Goal: Obtain resource: Download file/media

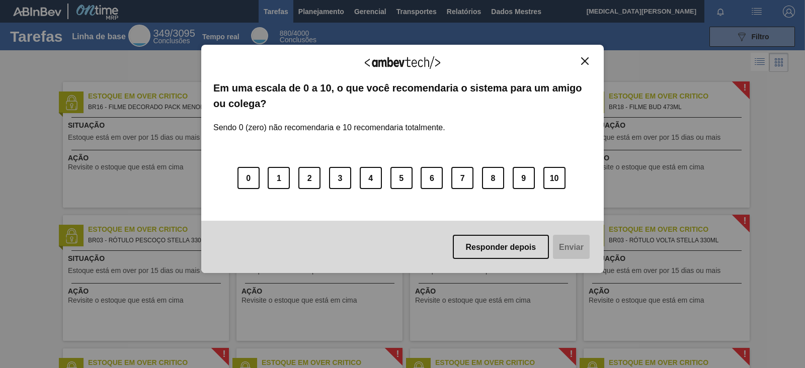
click at [581, 57] on img "Fechar" at bounding box center [585, 61] width 8 height 8
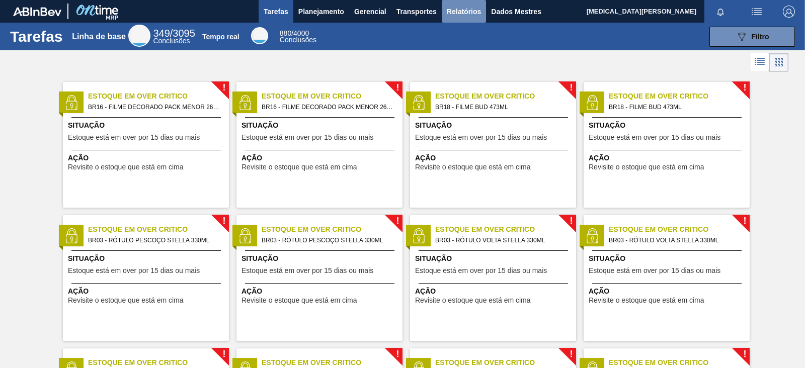
click at [447, 12] on font "Relatórios" at bounding box center [464, 12] width 34 height 8
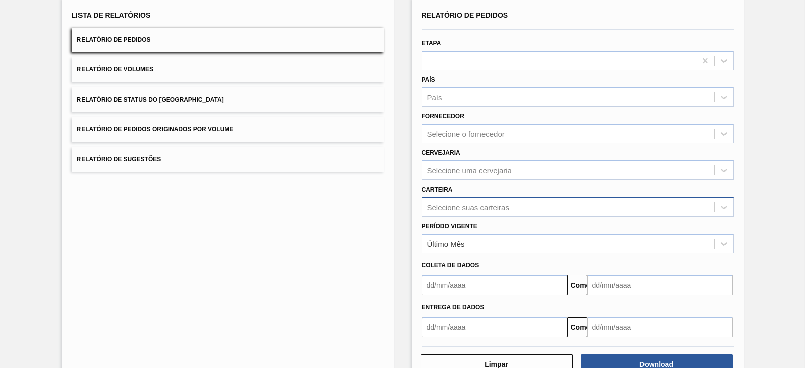
click at [474, 217] on div "Selecione suas carteiras" at bounding box center [578, 207] width 312 height 20
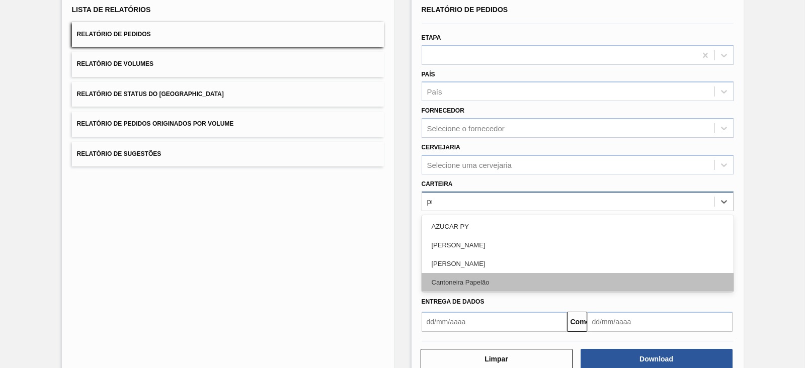
type input "pre"
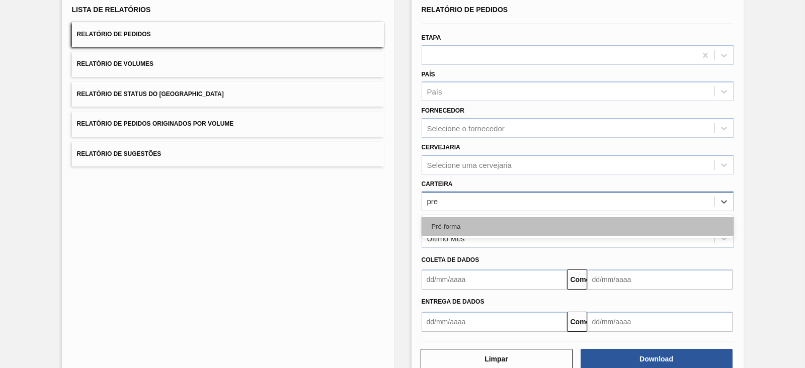
click at [468, 225] on div "Pré-forma" at bounding box center [578, 226] width 312 height 19
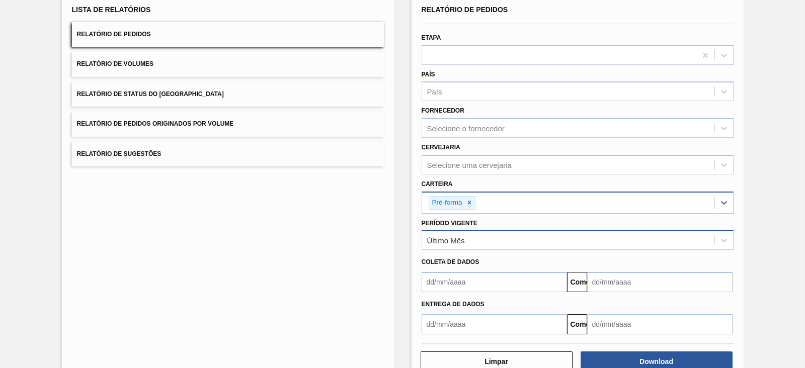
click at [471, 241] on div "Último Mês" at bounding box center [568, 241] width 292 height 15
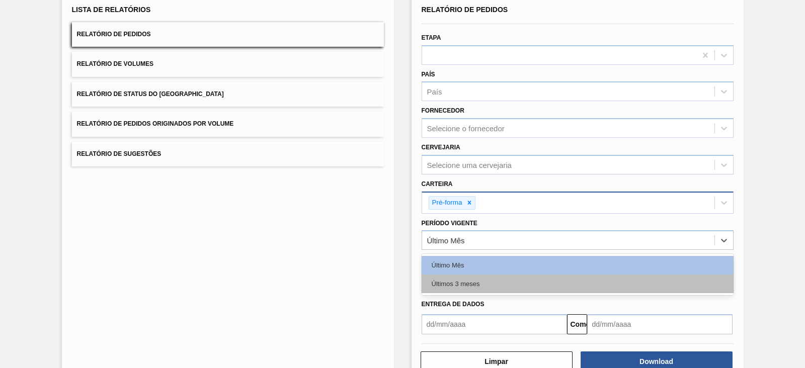
click at [469, 282] on font "Últimos 3 meses" at bounding box center [456, 284] width 48 height 8
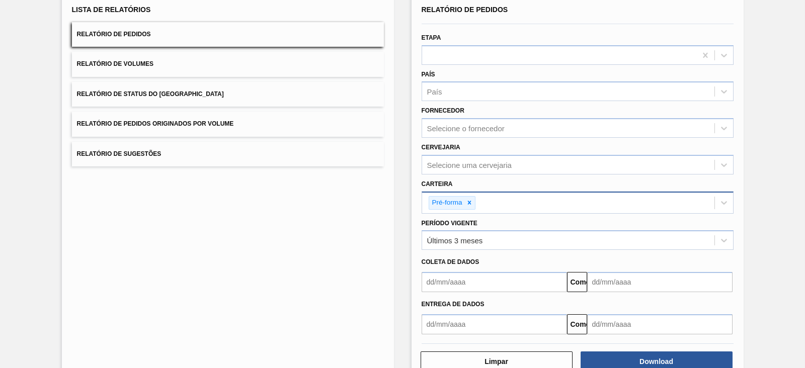
click at [399, 285] on div "Lista de Relatórios Relatório de Pedidos Relatório de Volumes Relatório de Stat…" at bounding box center [402, 186] width 805 height 418
click at [468, 273] on input "text" at bounding box center [494, 282] width 145 height 20
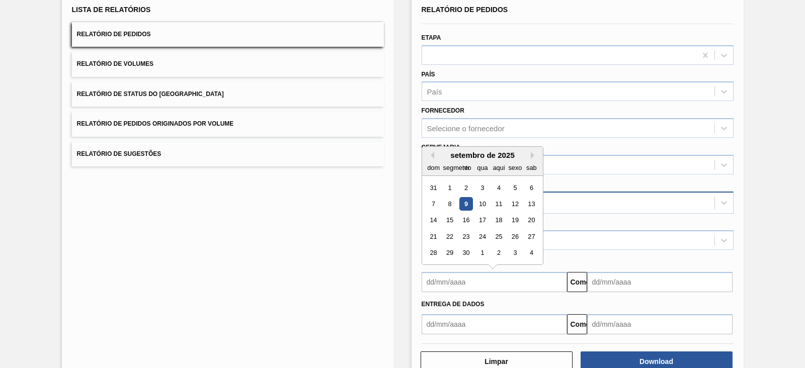
click at [433, 149] on div "[PERSON_NAME] Próximo mês setembro de 2025 dom segmento ter qua aqui sexo sab 3…" at bounding box center [483, 205] width 122 height 119
click at [433, 151] on div "setembro de 2025" at bounding box center [482, 155] width 121 height 9
click at [433, 152] on button "[PERSON_NAME]" at bounding box center [430, 155] width 7 height 7
click at [463, 183] on div "1" at bounding box center [466, 188] width 14 height 14
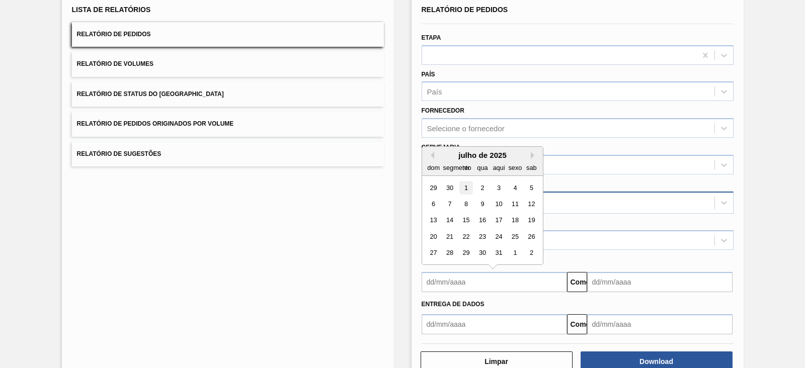
type input "[DATE]"
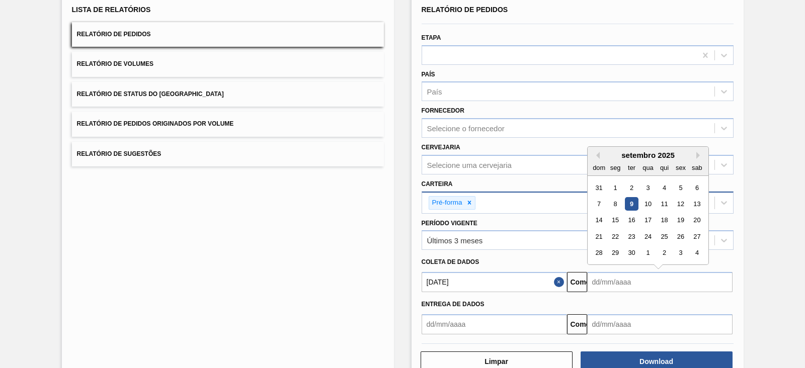
click at [604, 283] on input "text" at bounding box center [659, 282] width 145 height 20
click at [600, 217] on font "14" at bounding box center [598, 221] width 7 height 8
type input "[DATE]"
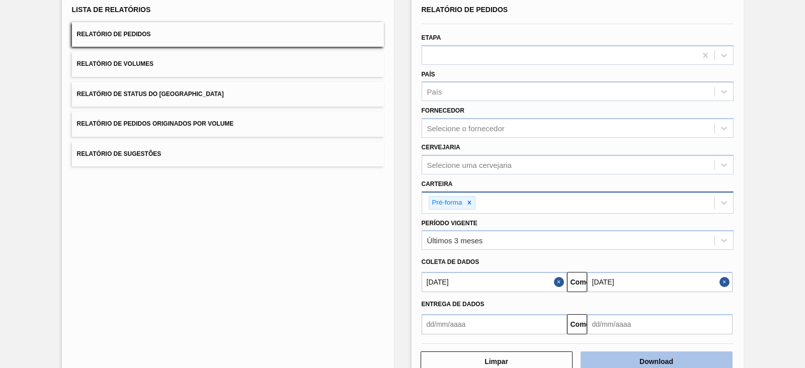
click at [644, 294] on button "Download" at bounding box center [657, 362] width 152 height 20
